Goal: Transaction & Acquisition: Purchase product/service

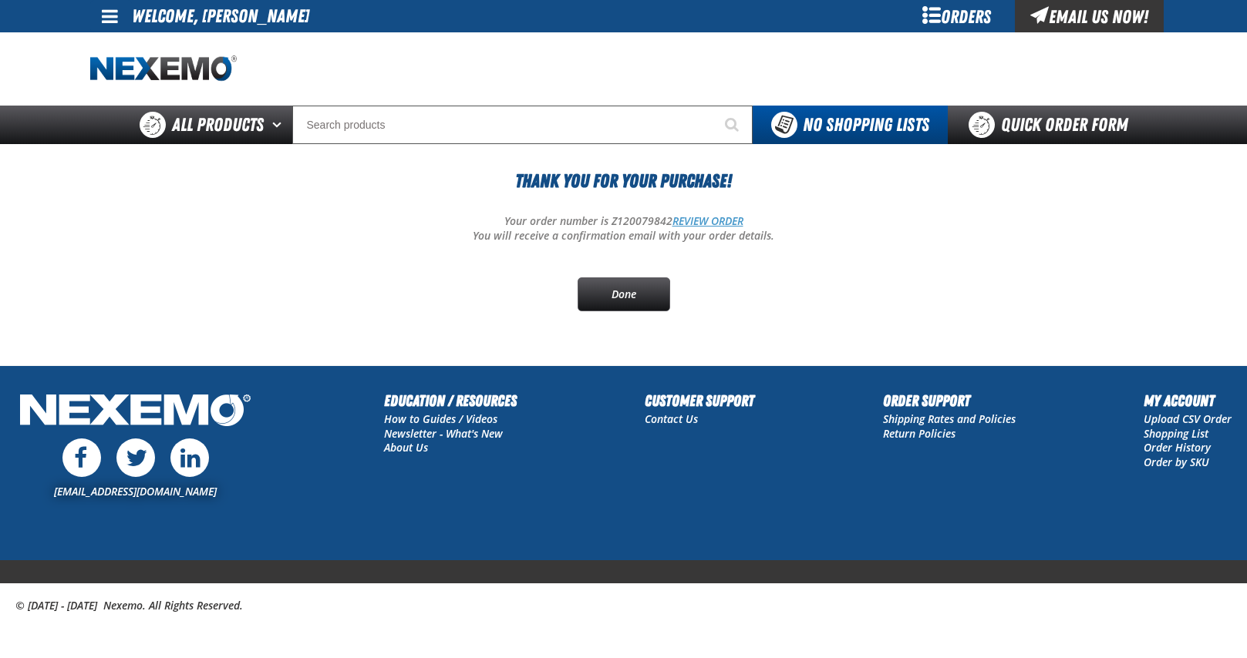
click at [700, 223] on link "REVIEW ORDER" at bounding box center [707, 221] width 71 height 15
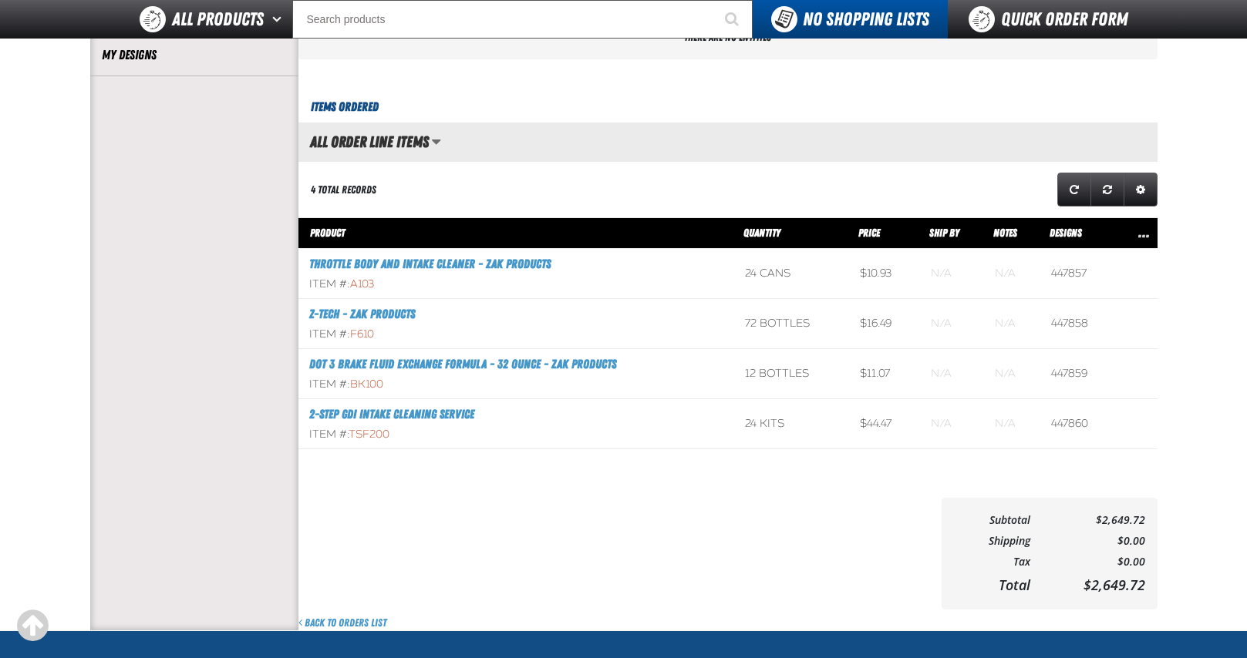
scroll to position [463, 0]
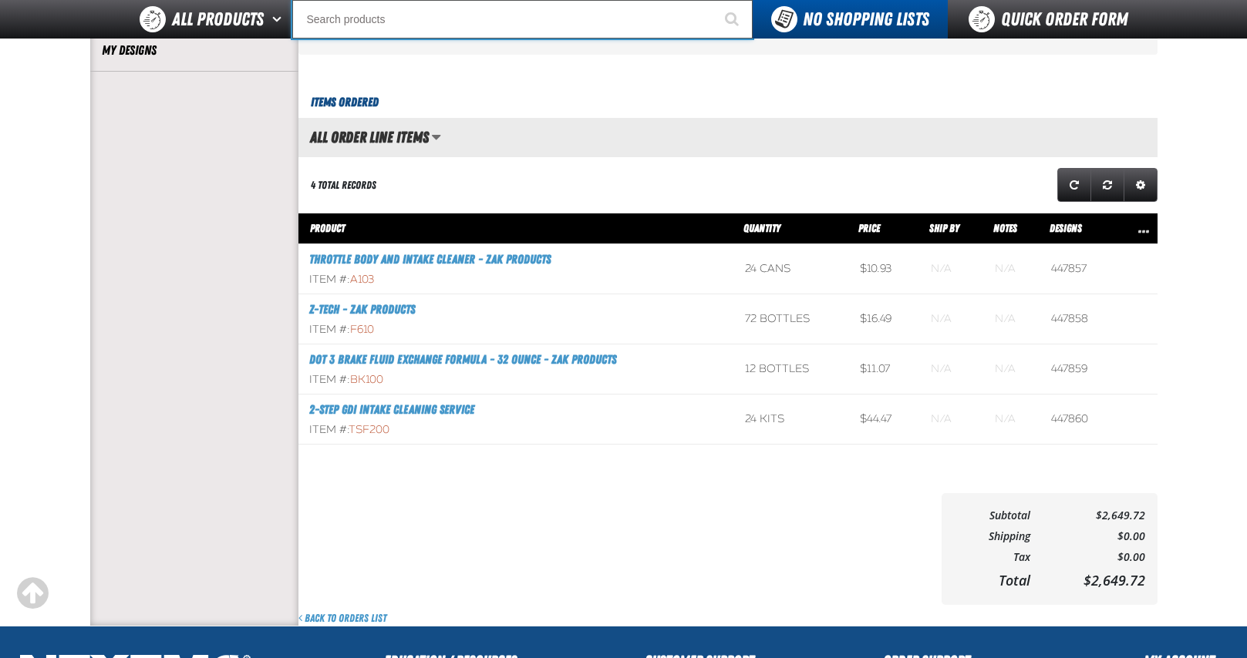
click at [454, 20] on input "Search" at bounding box center [522, 19] width 460 height 39
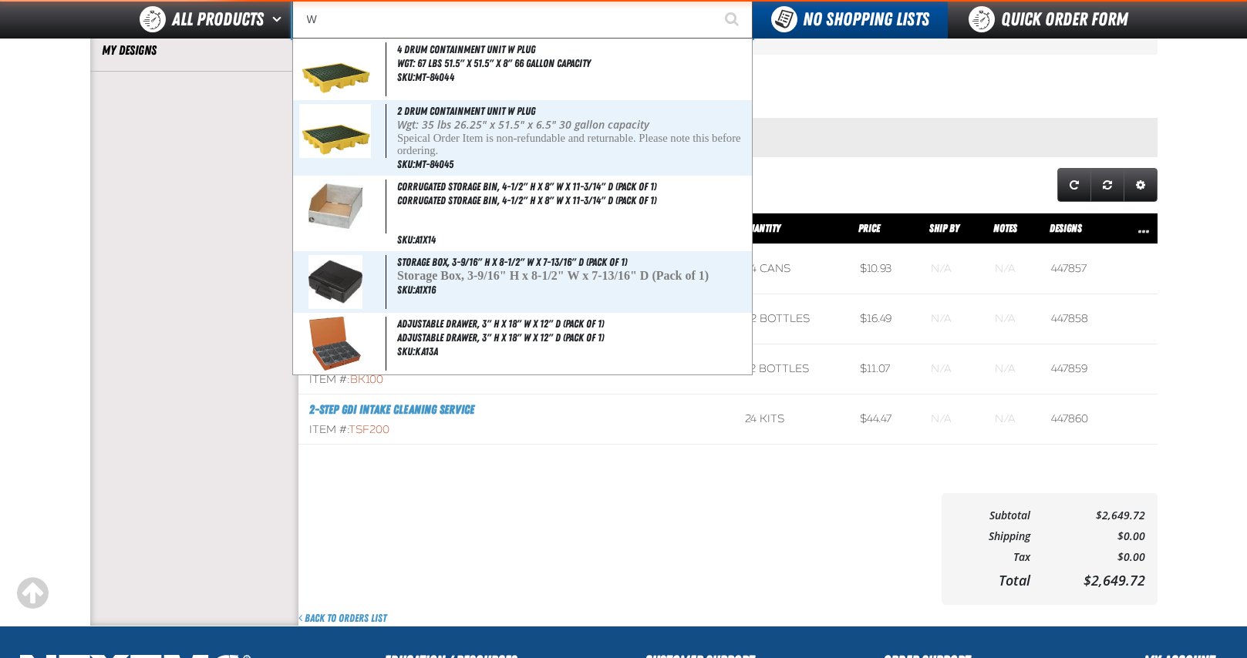
type input "WI"
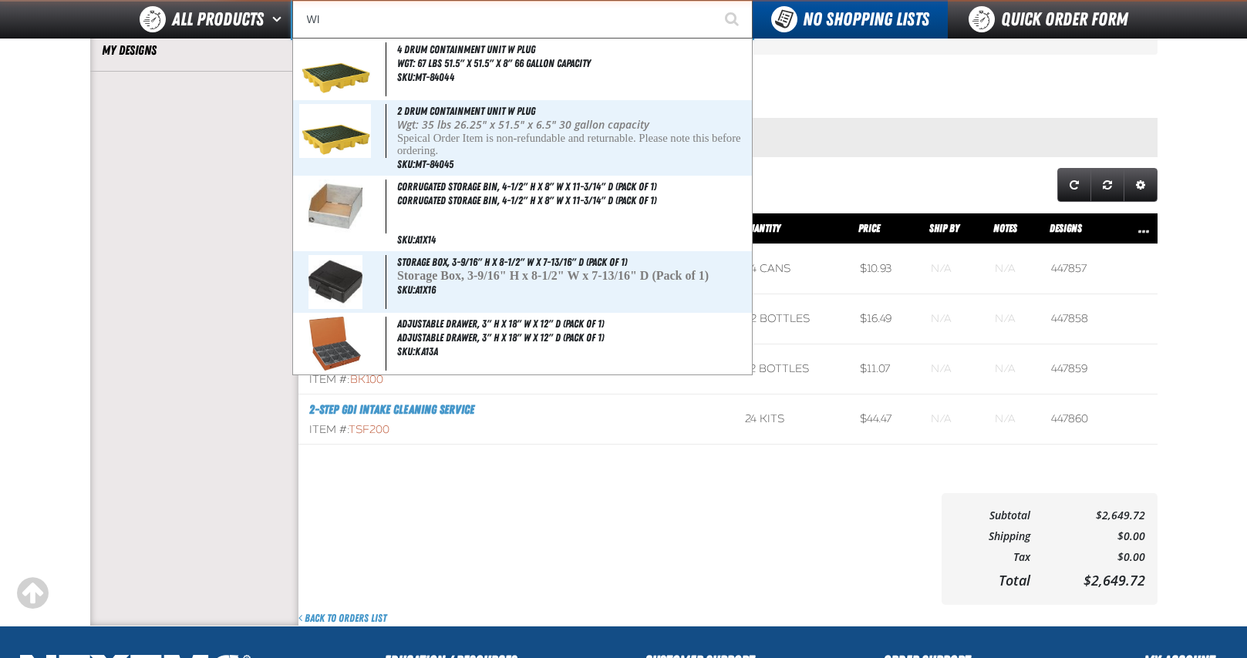
type input "WI-FI"
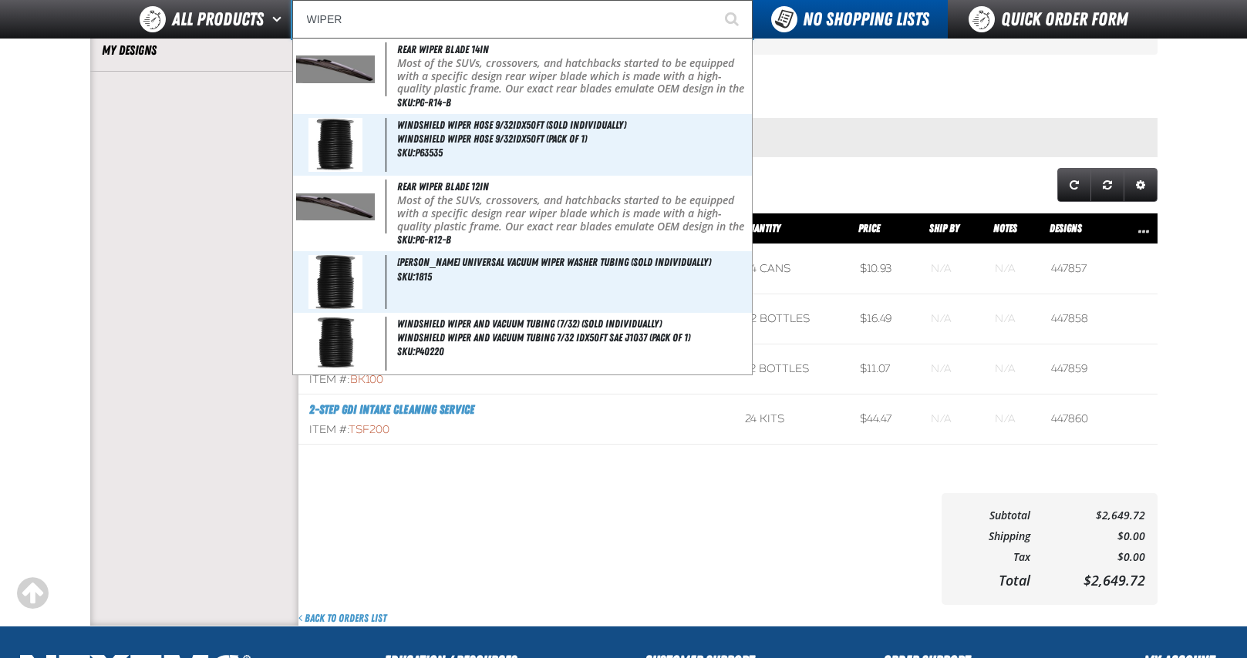
type input "WIPER"
click at [714, 0] on button "Start Searching" at bounding box center [733, 19] width 39 height 39
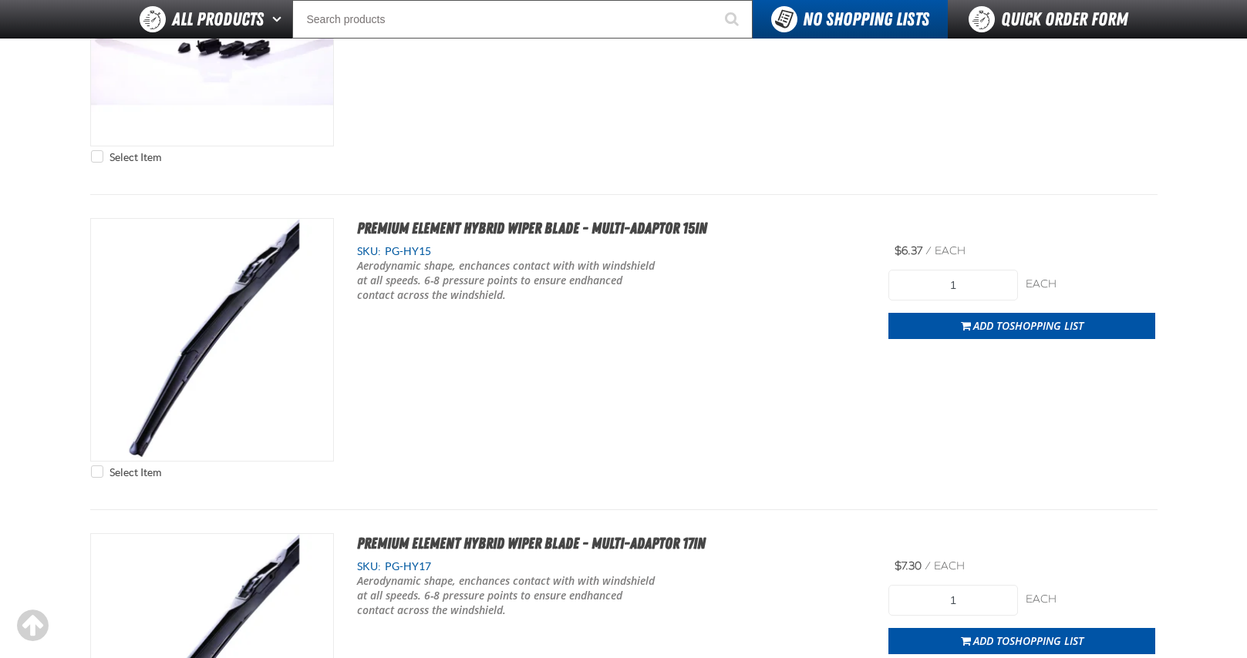
scroll to position [6014, 0]
